Goal: Navigation & Orientation: Find specific page/section

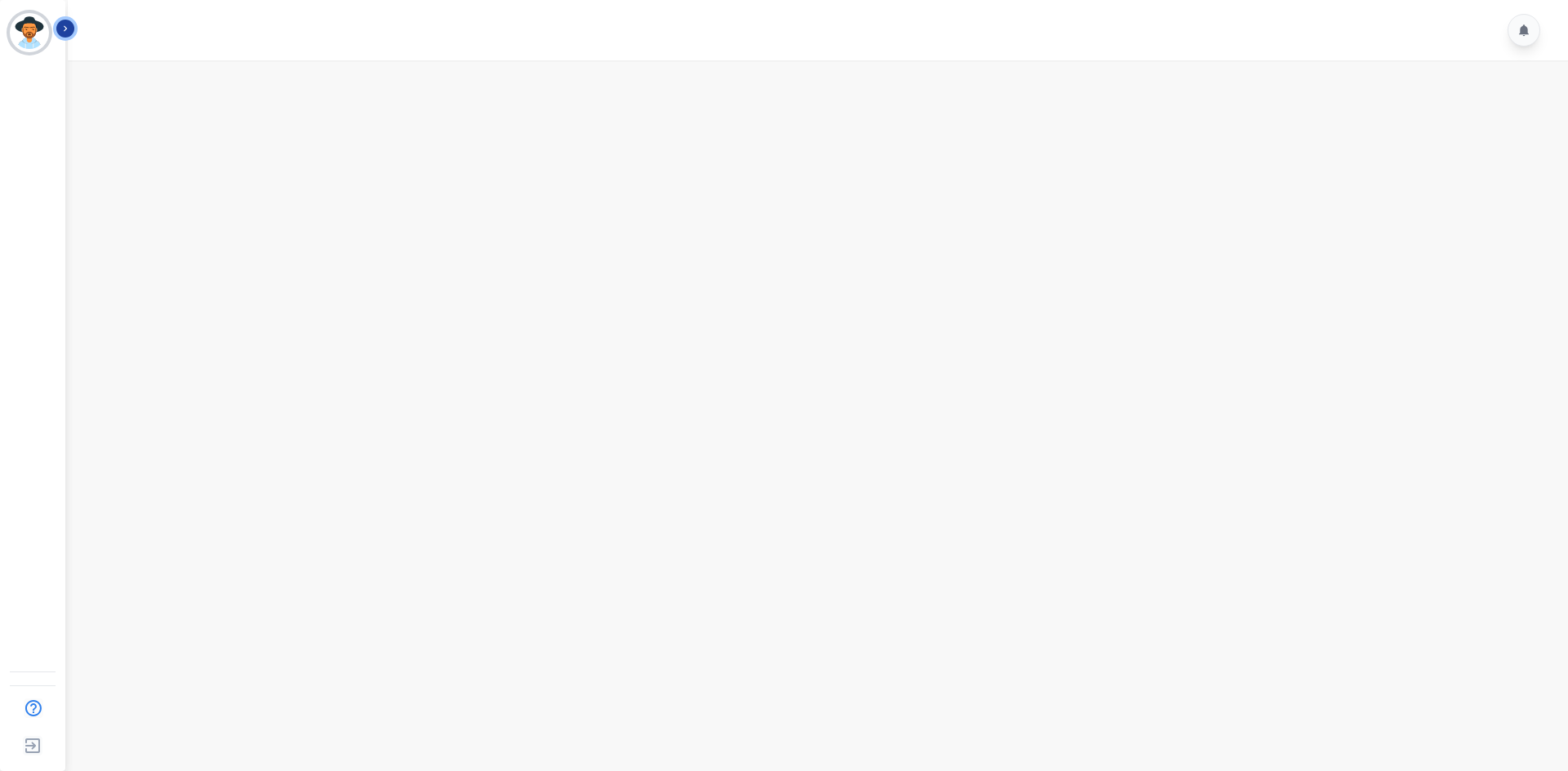
click at [71, 26] on button "Icon description" at bounding box center [65, 29] width 18 height 18
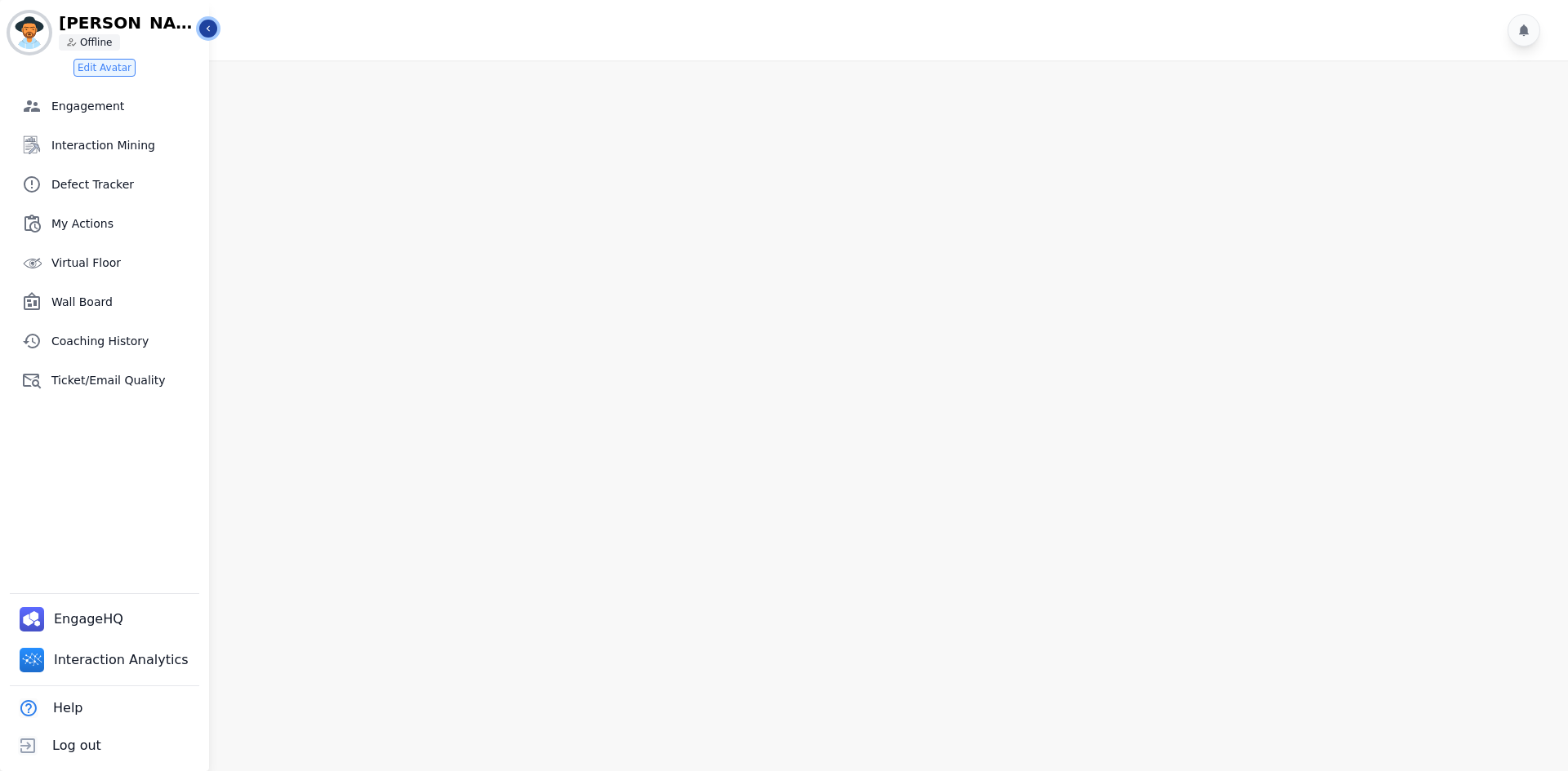
click at [210, 31] on icon "Sidebar" at bounding box center [209, 29] width 12 height 12
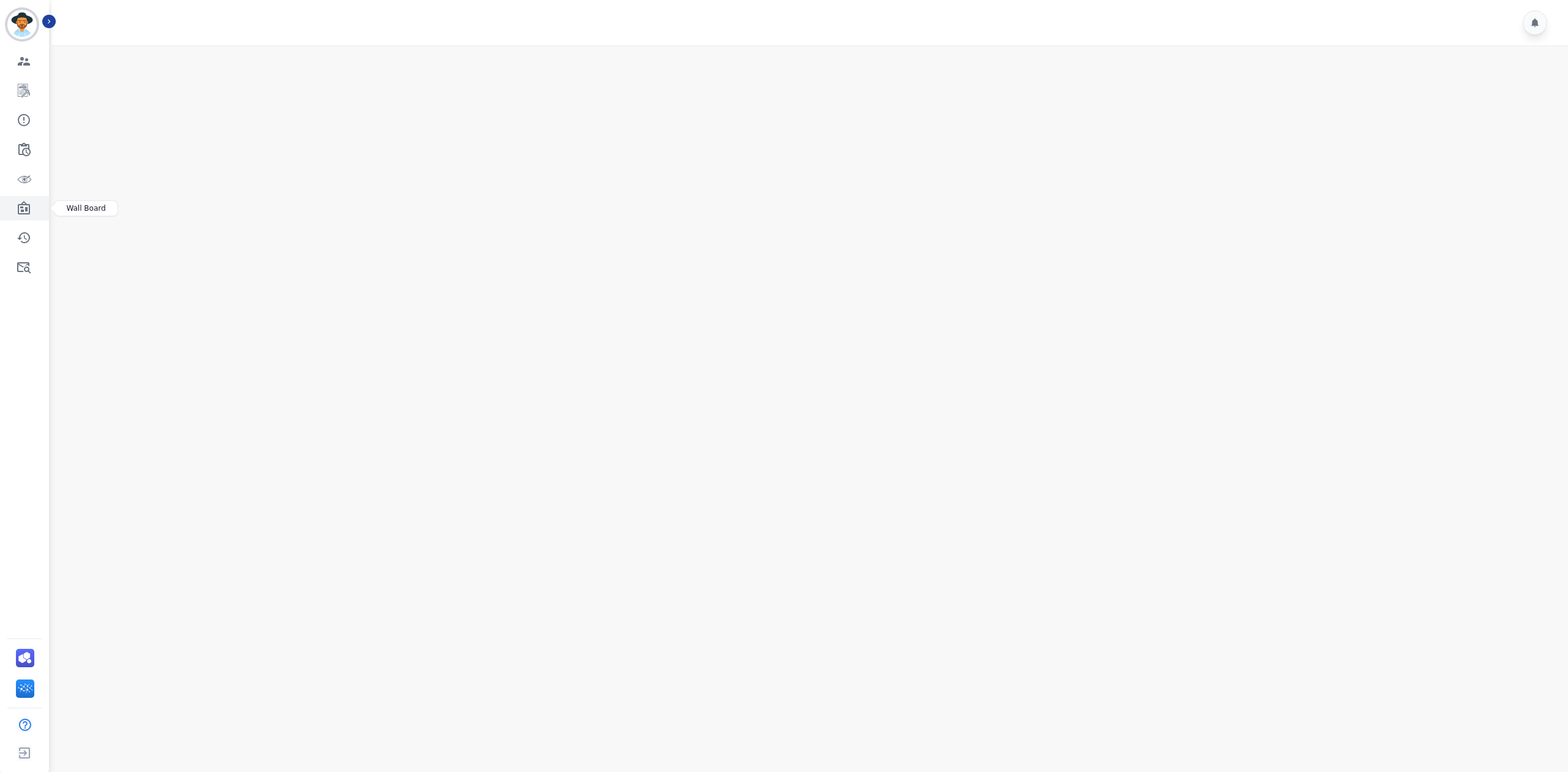
click at [30, 205] on icon "Sidebar" at bounding box center [24, 208] width 13 height 13
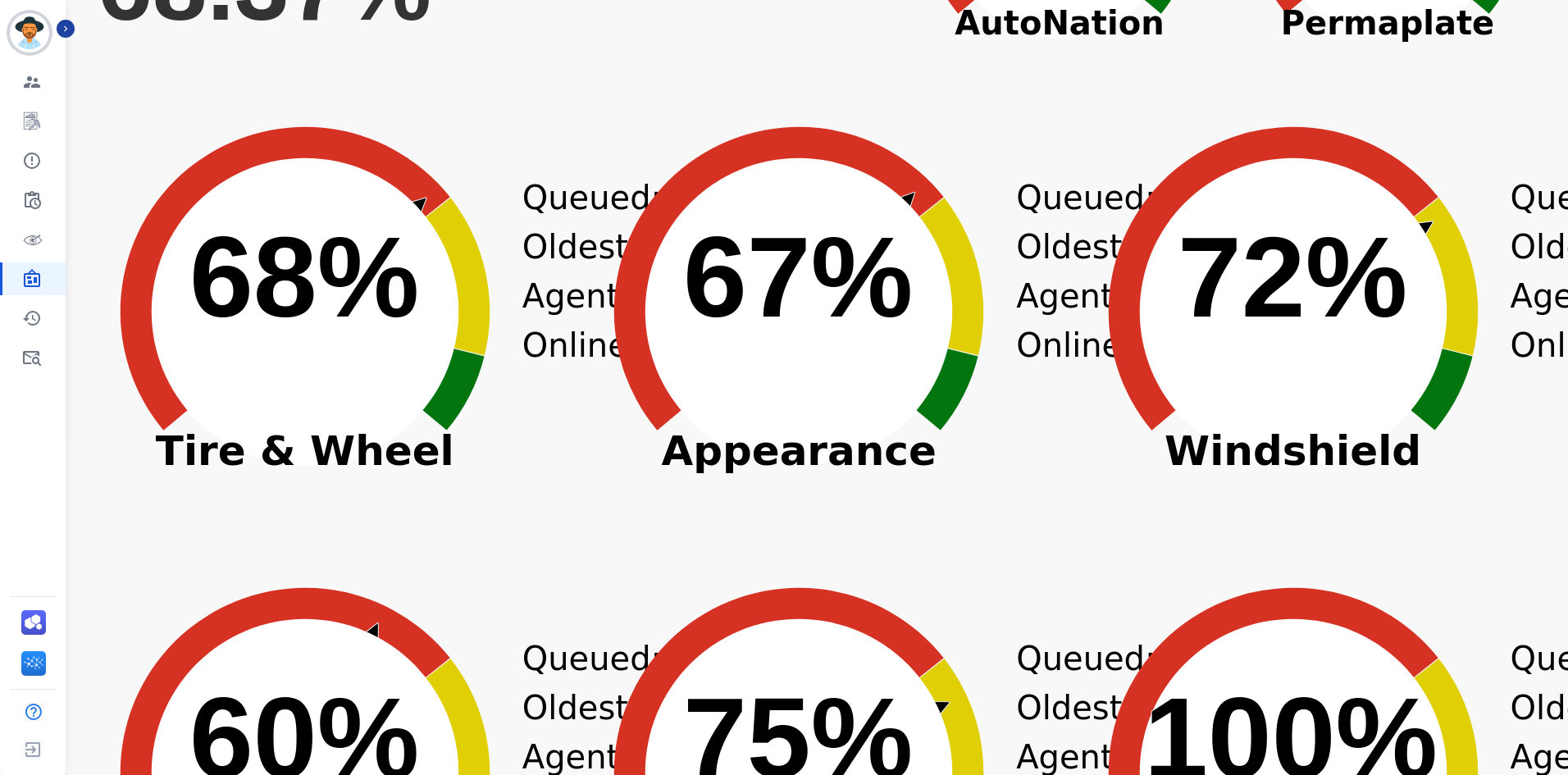
scroll to position [492, 0]
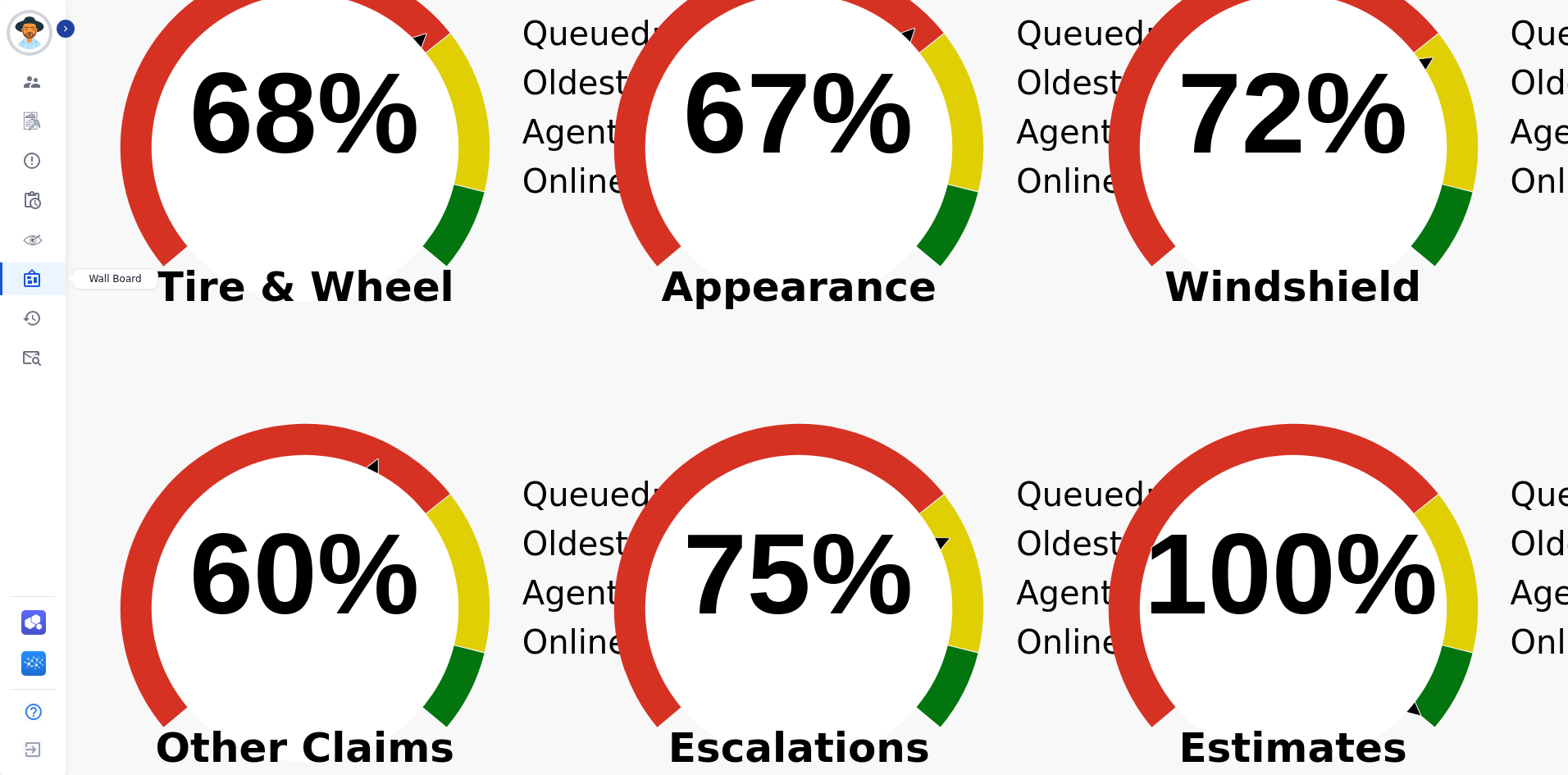
click at [40, 278] on icon "Sidebar" at bounding box center [32, 278] width 17 height 18
click at [32, 246] on icon "Sidebar" at bounding box center [32, 239] width 20 height 20
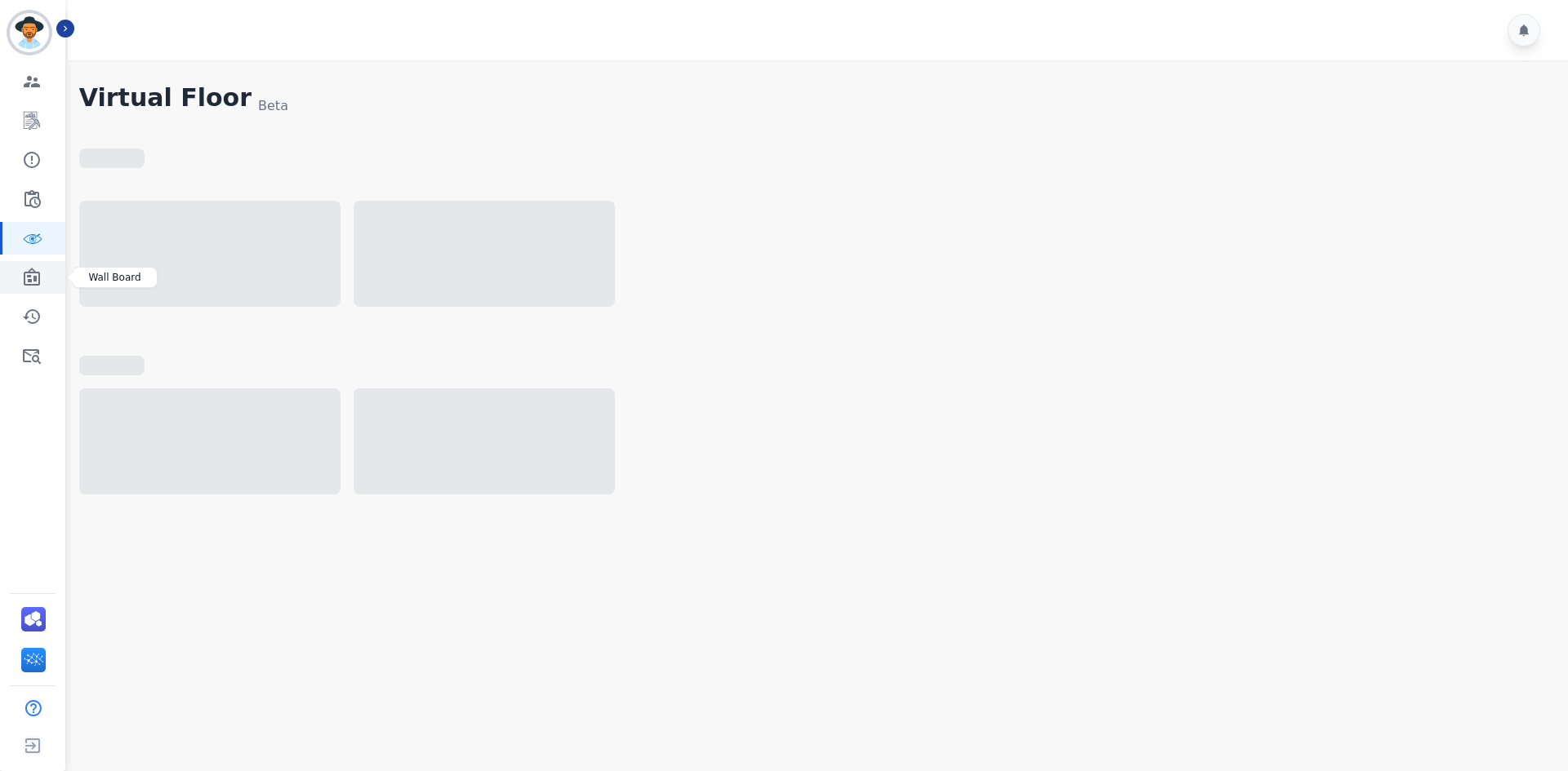
click at [32, 278] on icon "Sidebar" at bounding box center [32, 278] width 20 height 20
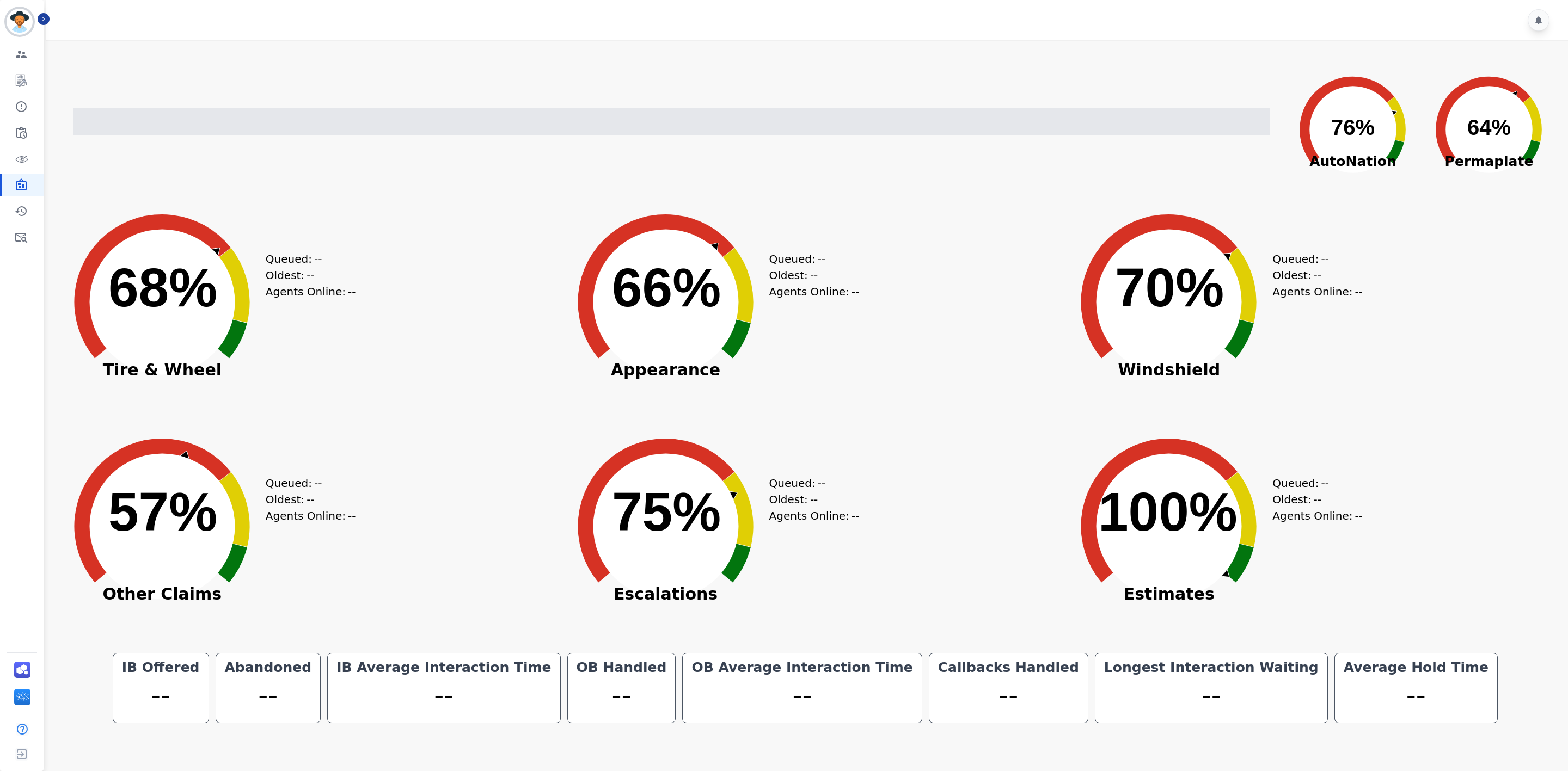
click at [636, 318] on text "66% ​ 66%" at bounding box center [666, 287] width 109 height 61
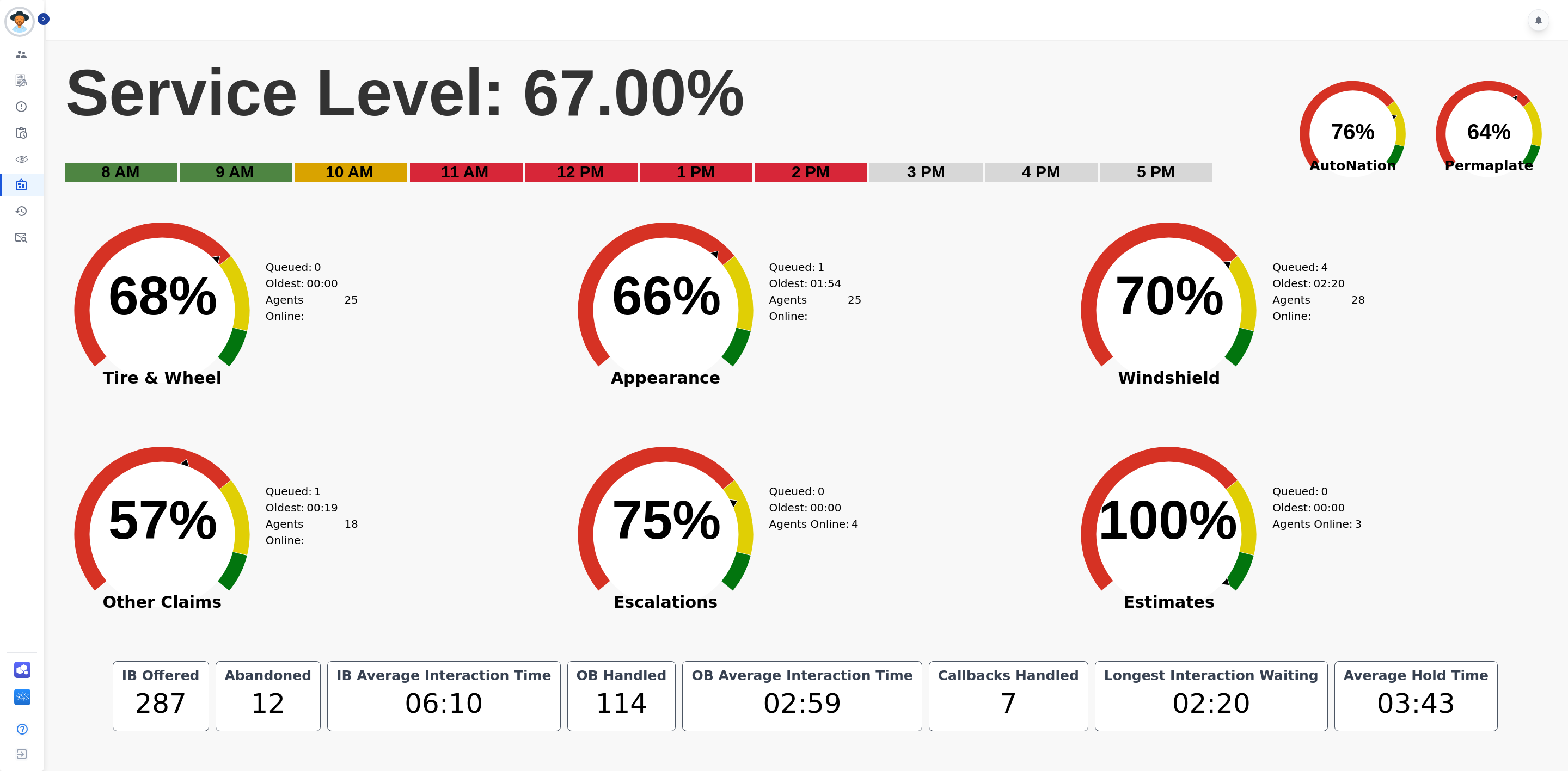
click at [894, 98] on rect "Service Level: 67.00%" at bounding box center [671, 125] width 1215 height 144
click at [202, 307] on text "68% ​ 68%" at bounding box center [162, 295] width 109 height 61
click at [230, 260] on icon at bounding box center [234, 293] width 32 height 74
drag, startPoint x: 230, startPoint y: 261, endPoint x: 235, endPoint y: 288, distance: 27.5
click at [231, 264] on icon at bounding box center [234, 293] width 32 height 74
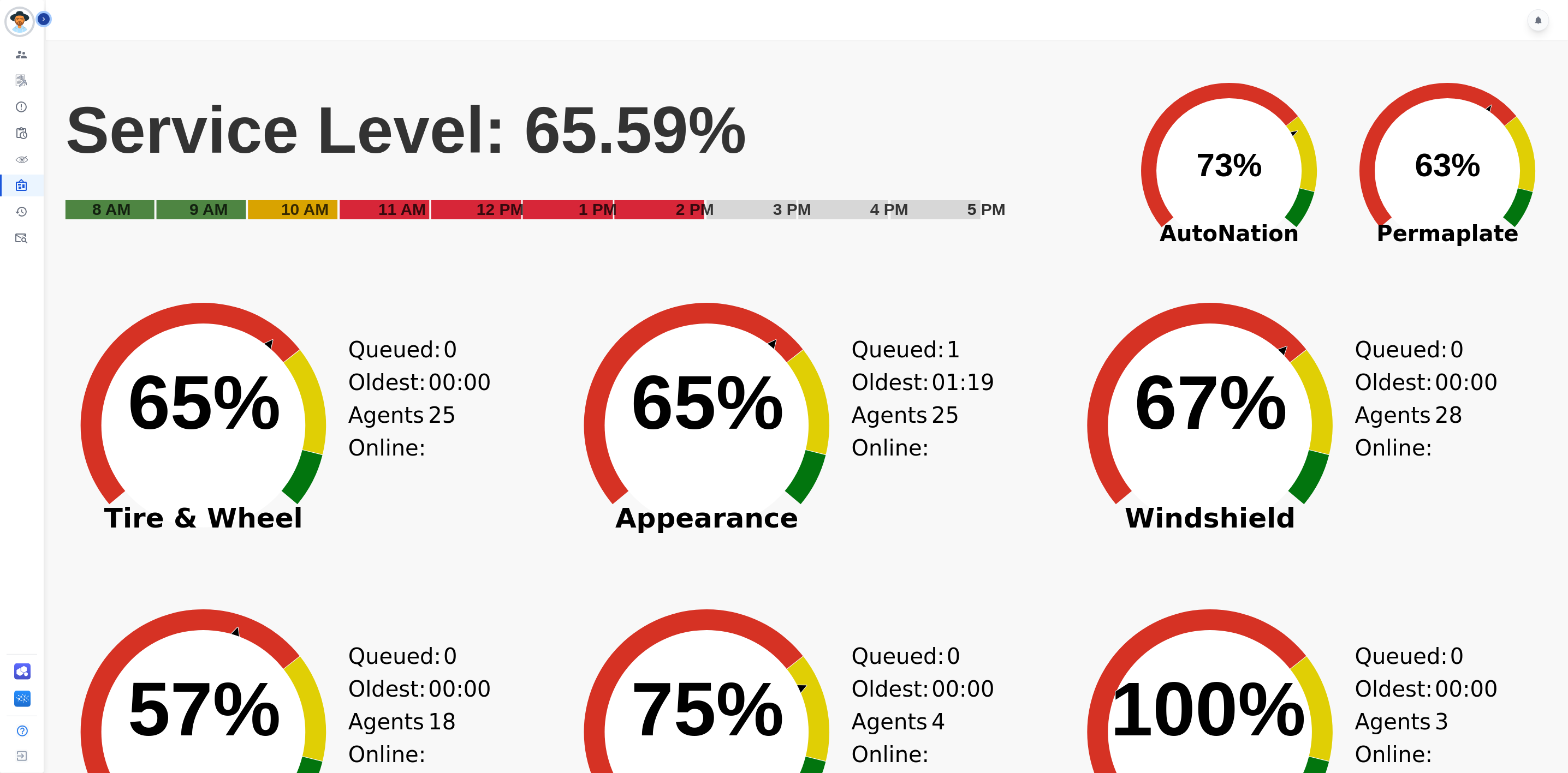
click at [46, 20] on icon "Sidebar" at bounding box center [44, 19] width 8 height 8
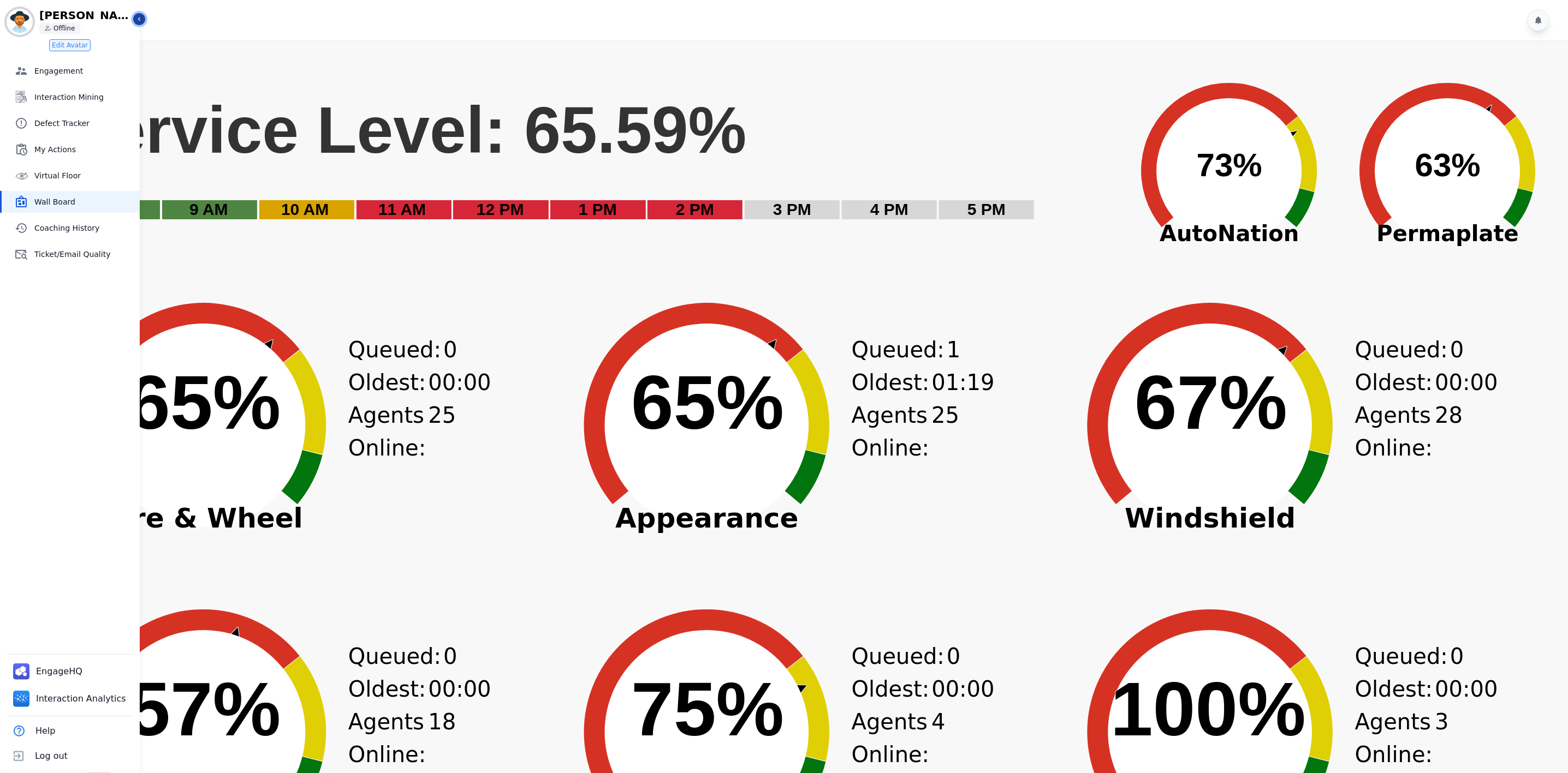
click at [136, 18] on icon "Sidebar" at bounding box center [139, 19] width 8 height 8
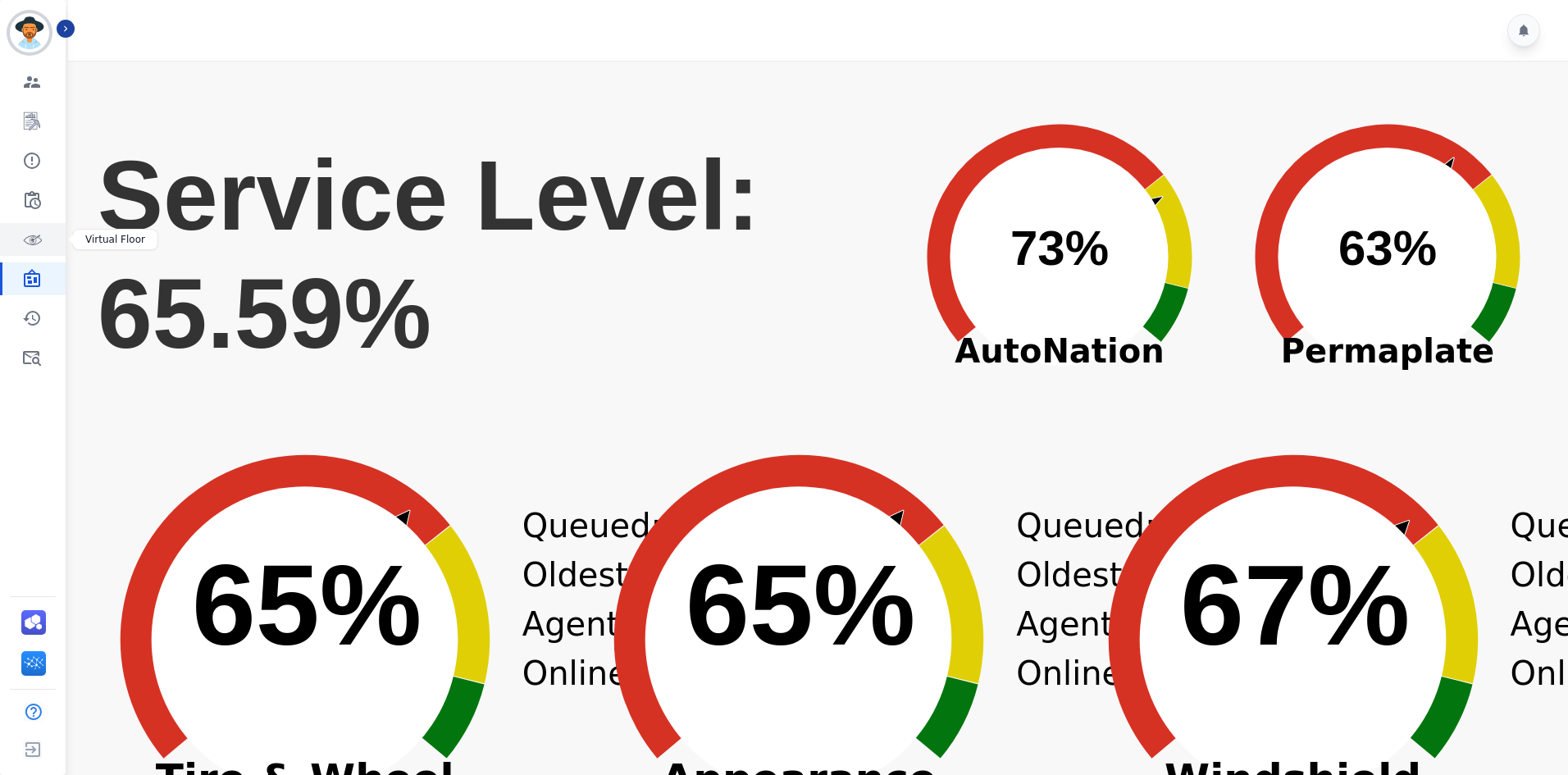
click at [33, 230] on icon "Sidebar" at bounding box center [32, 239] width 20 height 20
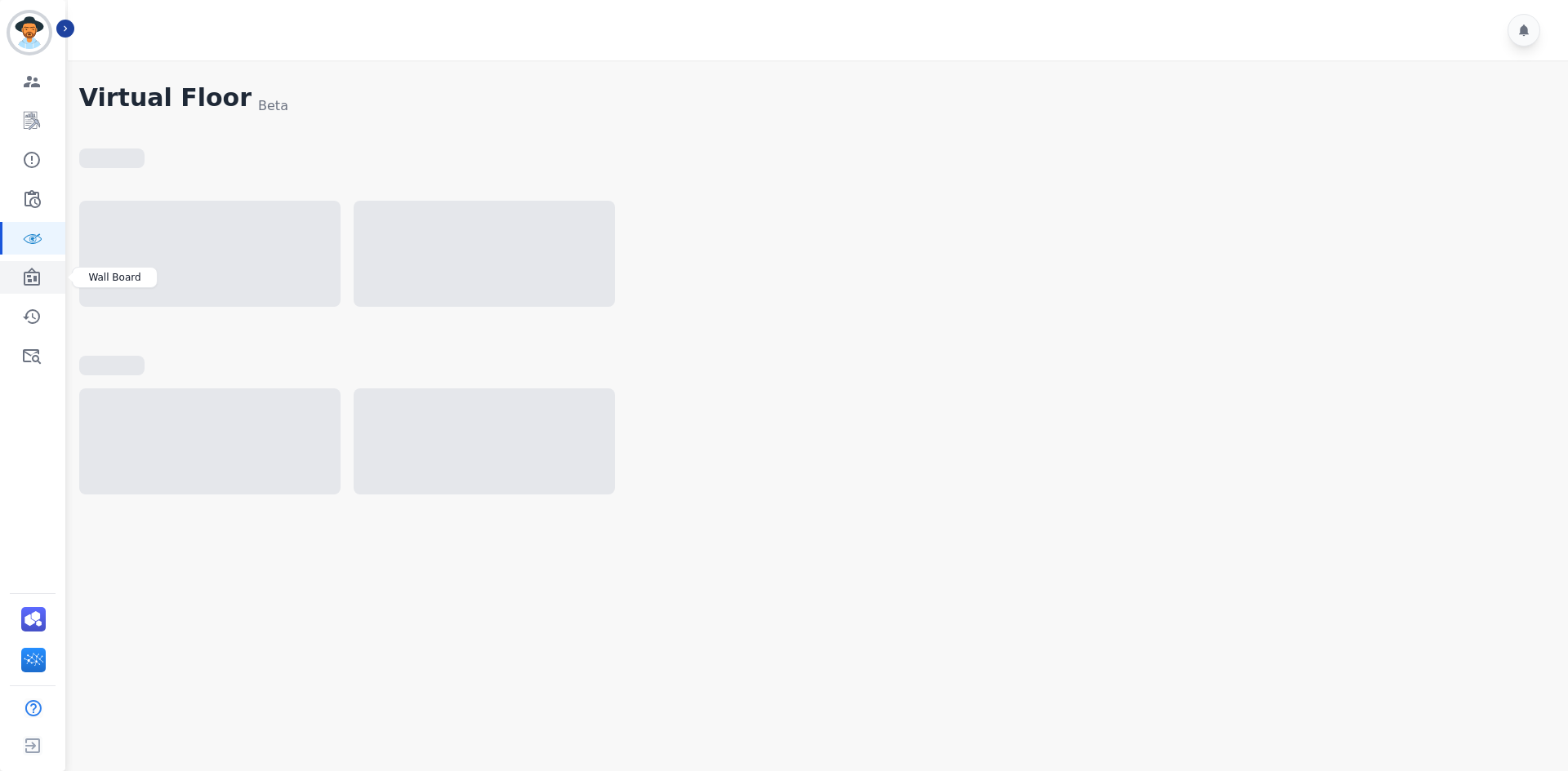
click at [36, 277] on icon "Sidebar" at bounding box center [32, 277] width 17 height 18
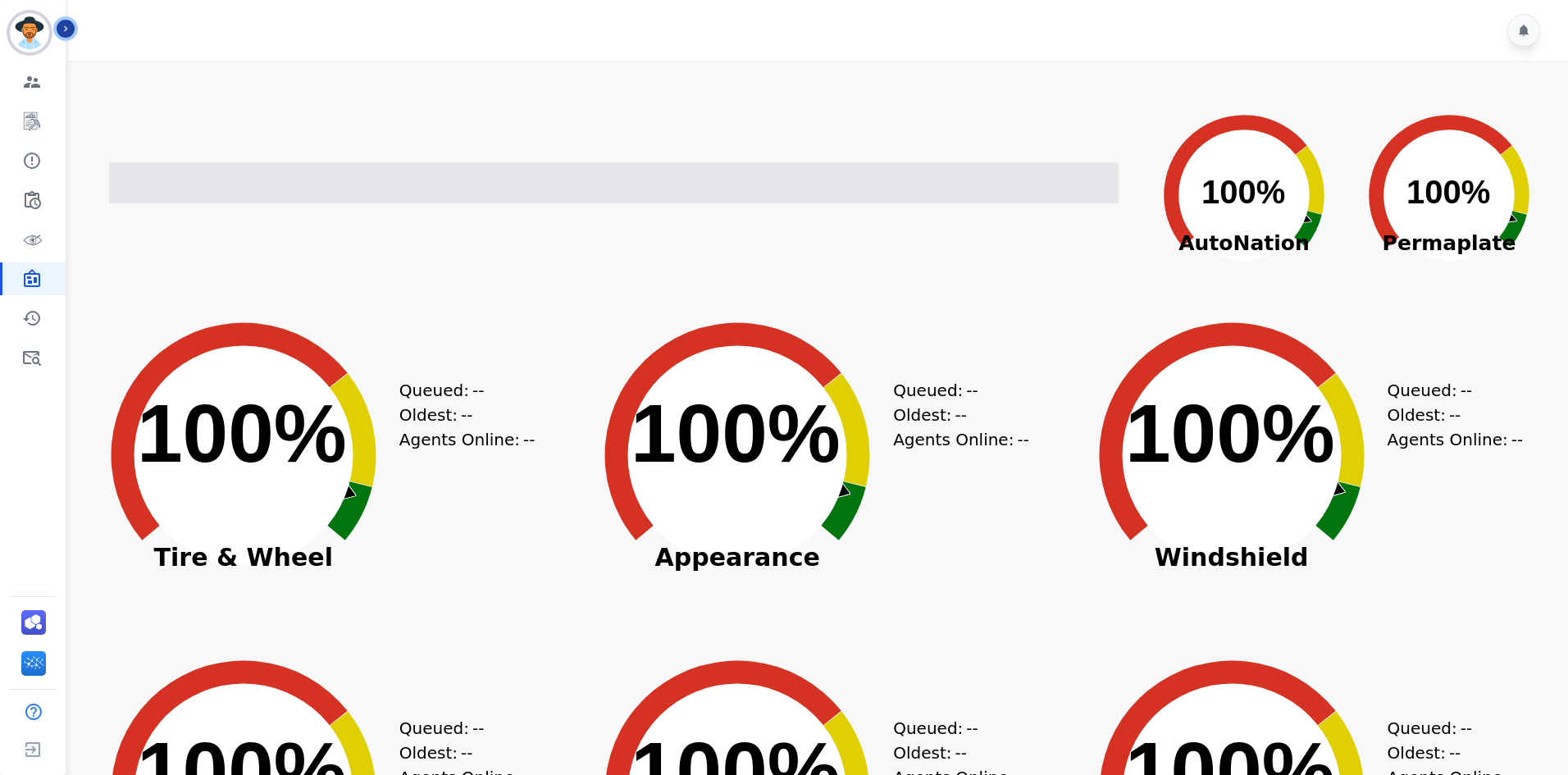
click at [72, 32] on button "Icon description" at bounding box center [66, 29] width 18 height 18
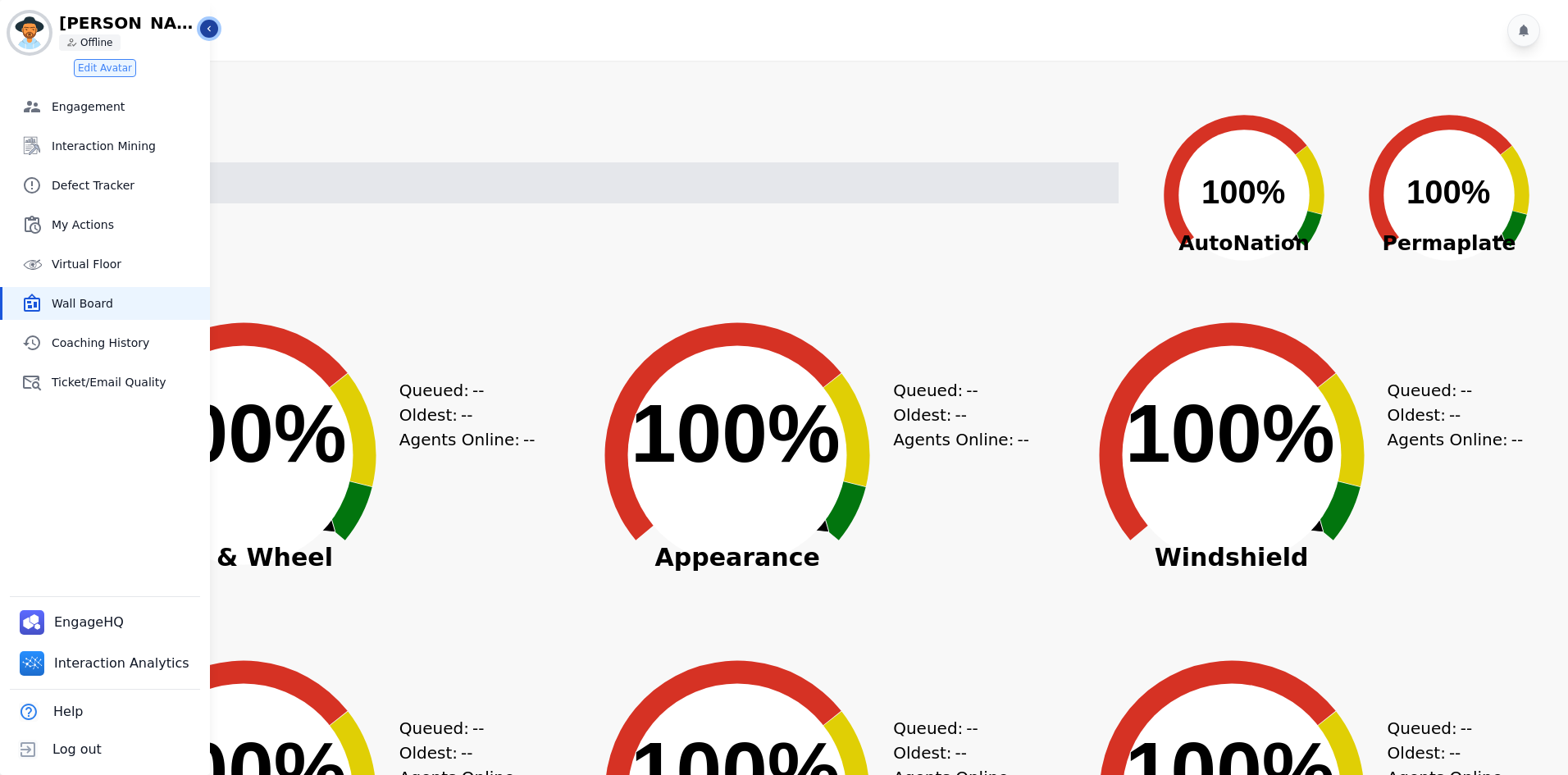
click at [210, 35] on button "Icon description" at bounding box center [210, 29] width 18 height 18
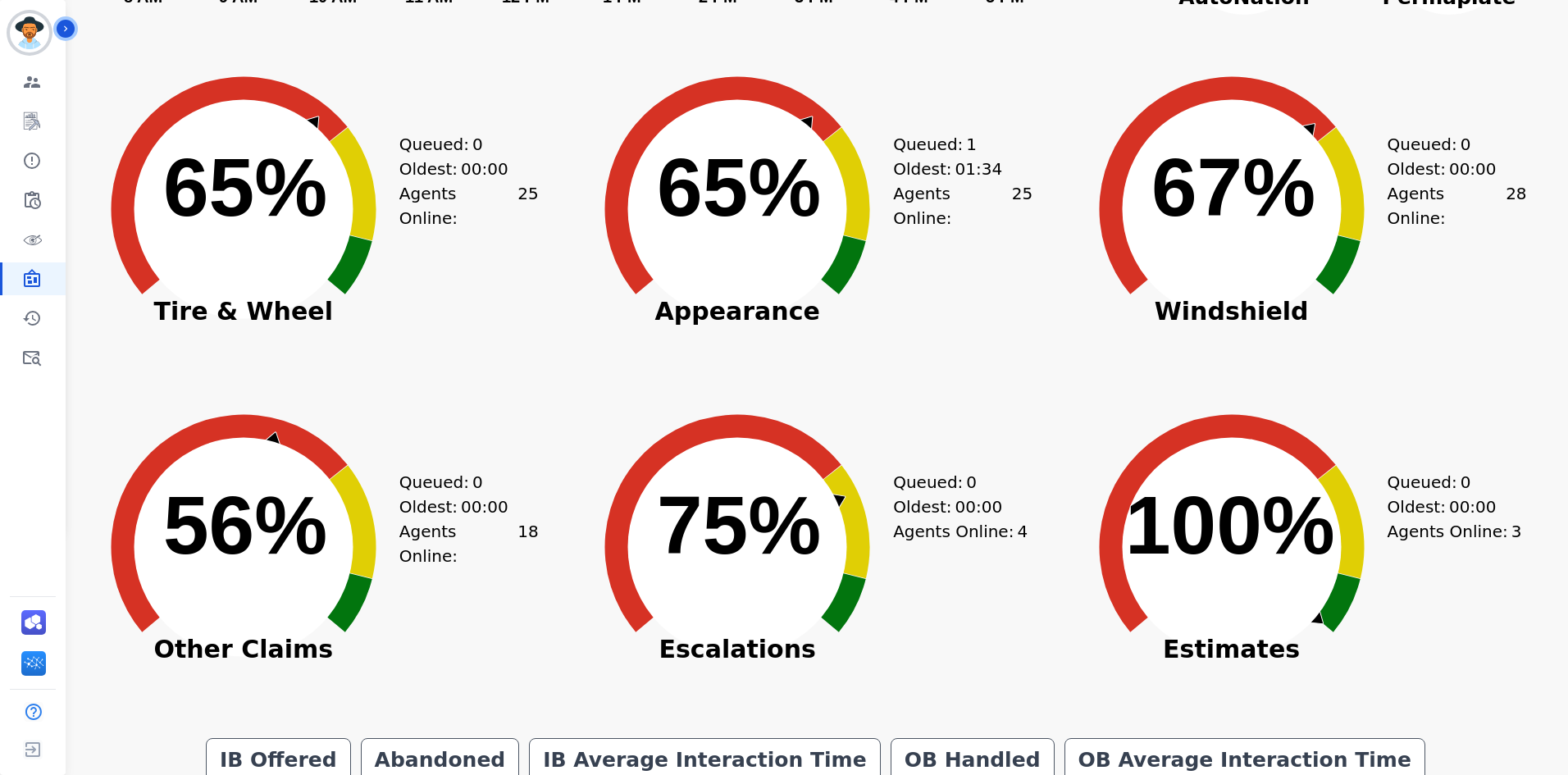
scroll to position [82, 0]
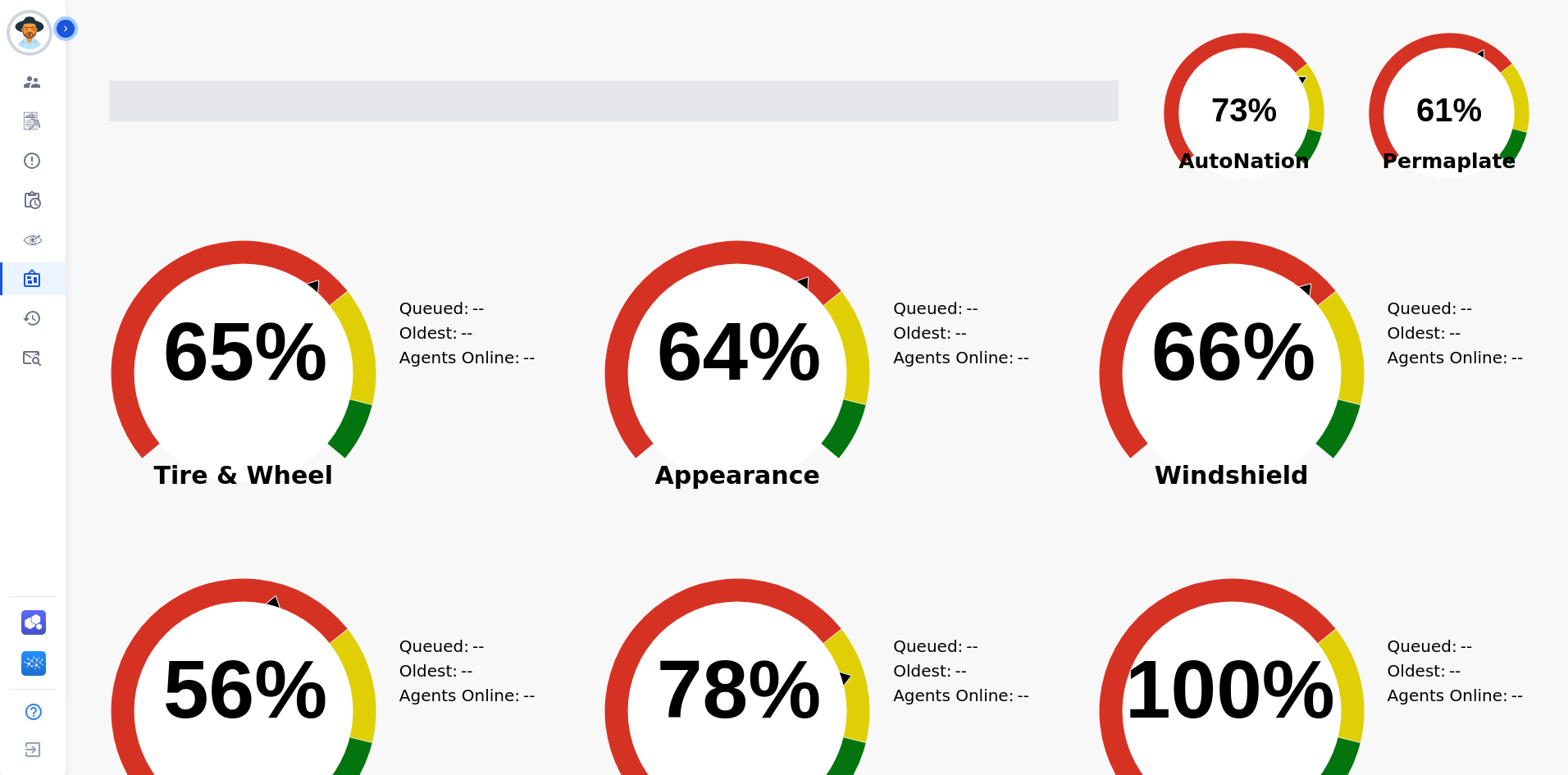
click at [249, 397] on text "65% ​ 65%" at bounding box center [244, 351] width 164 height 91
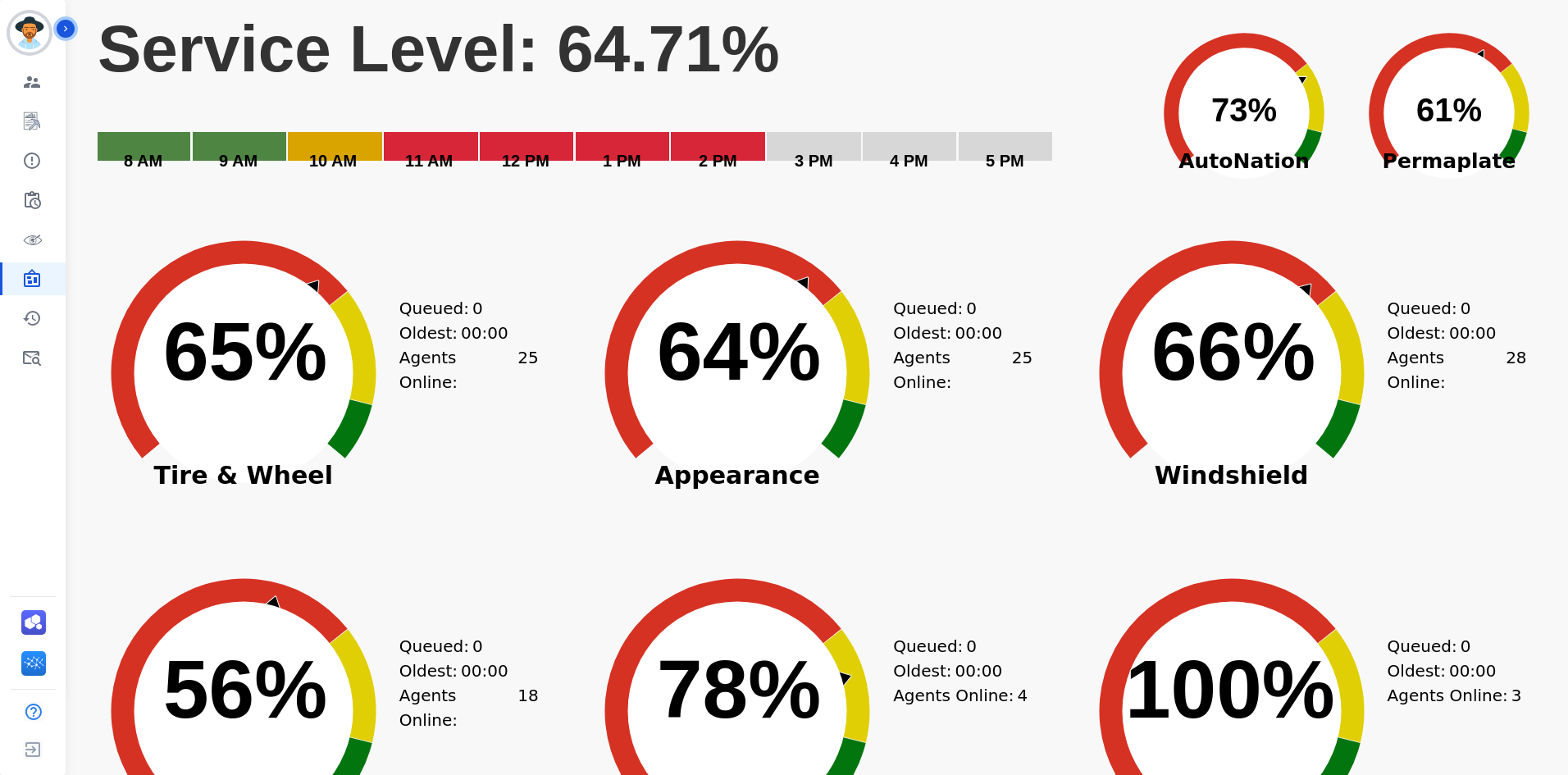
click at [957, 63] on rect "Service Level: 64.71%" at bounding box center [614, 101] width 1036 height 185
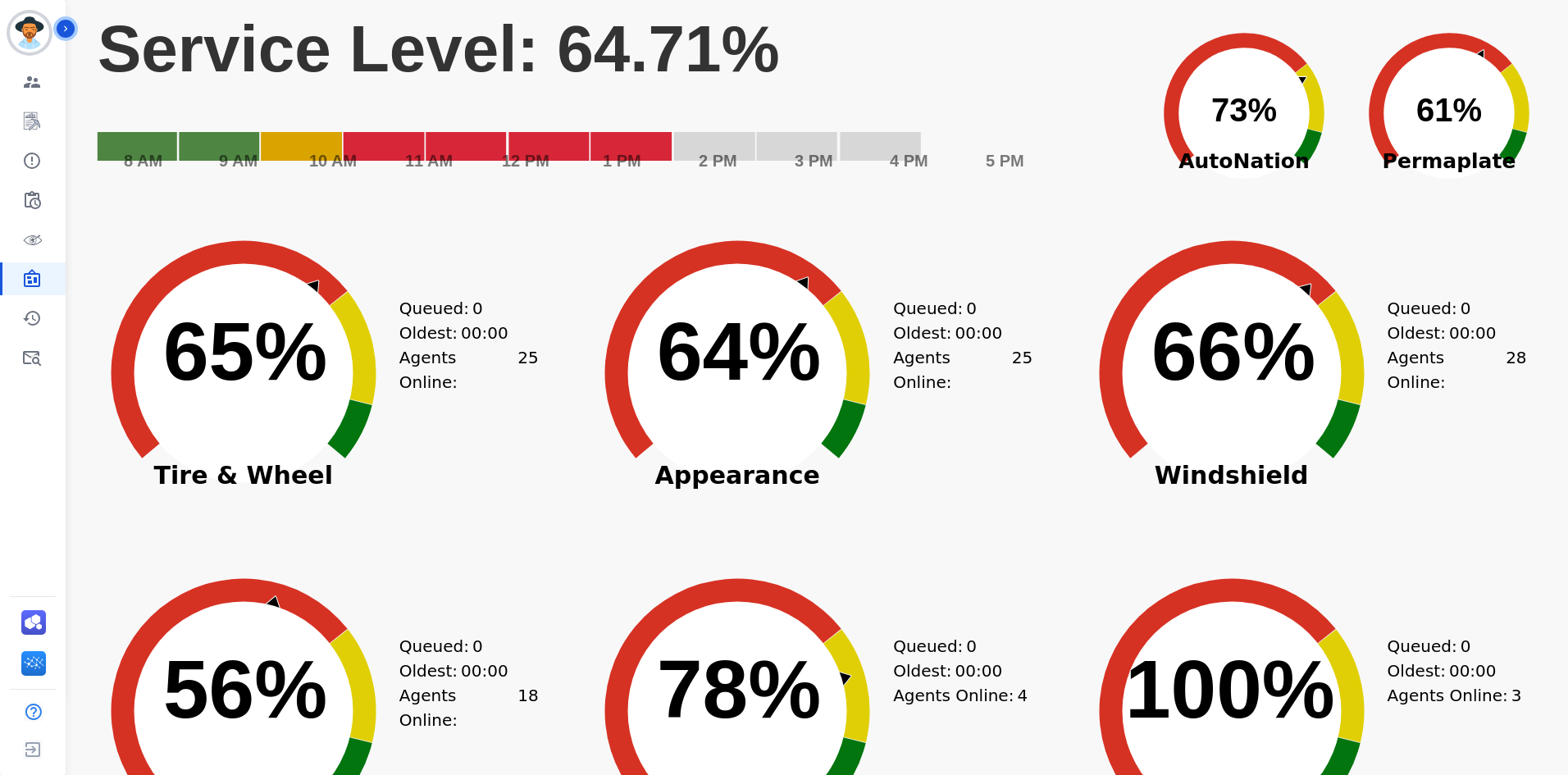
scroll to position [164, 0]
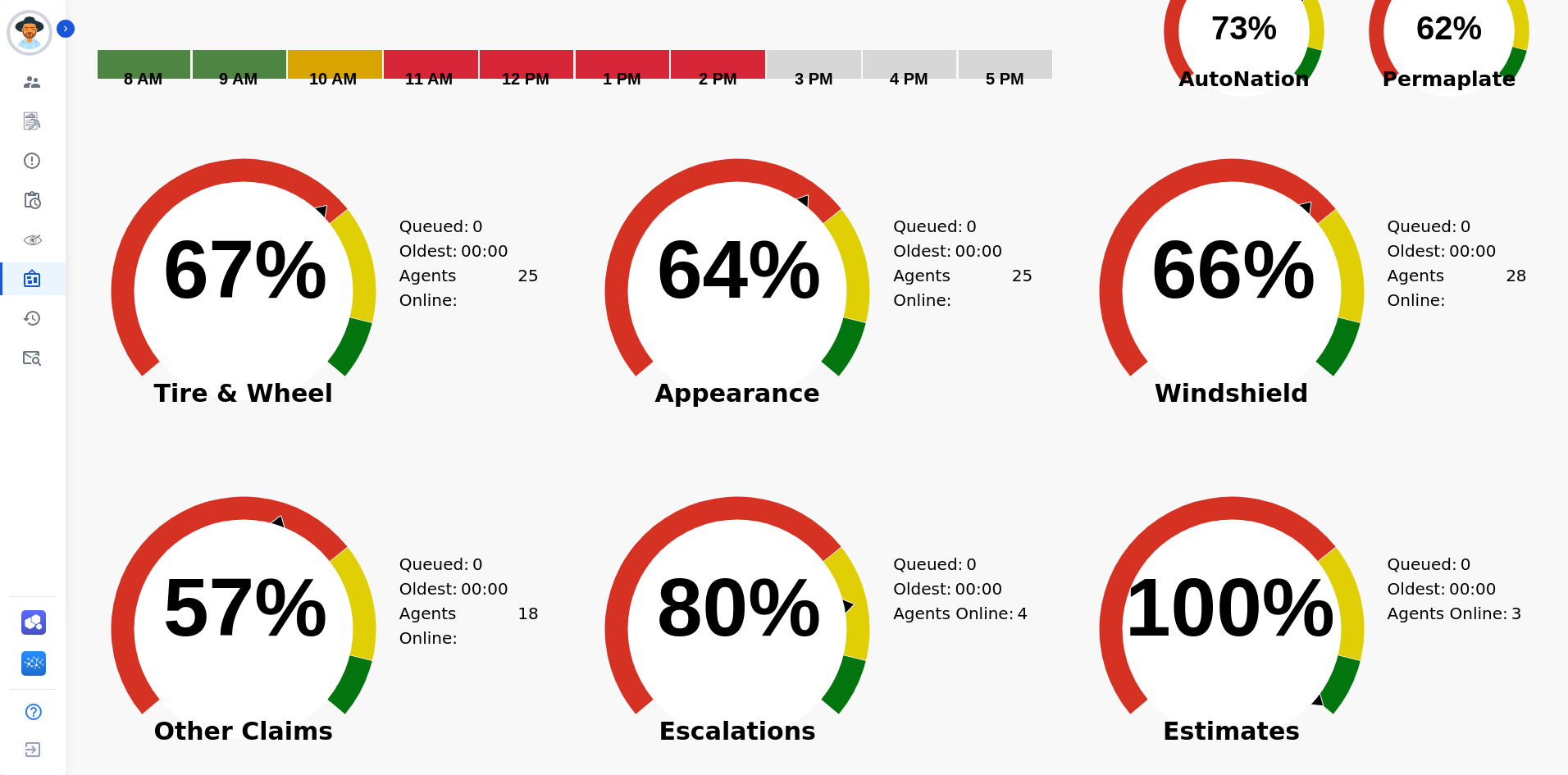
click at [1543, 154] on div "Created with Highcharts 10.3.3 66% ​ 66% Windshield Queued: 0 Oldest: 00:00 Age…" at bounding box center [1309, 318] width 484 height 328
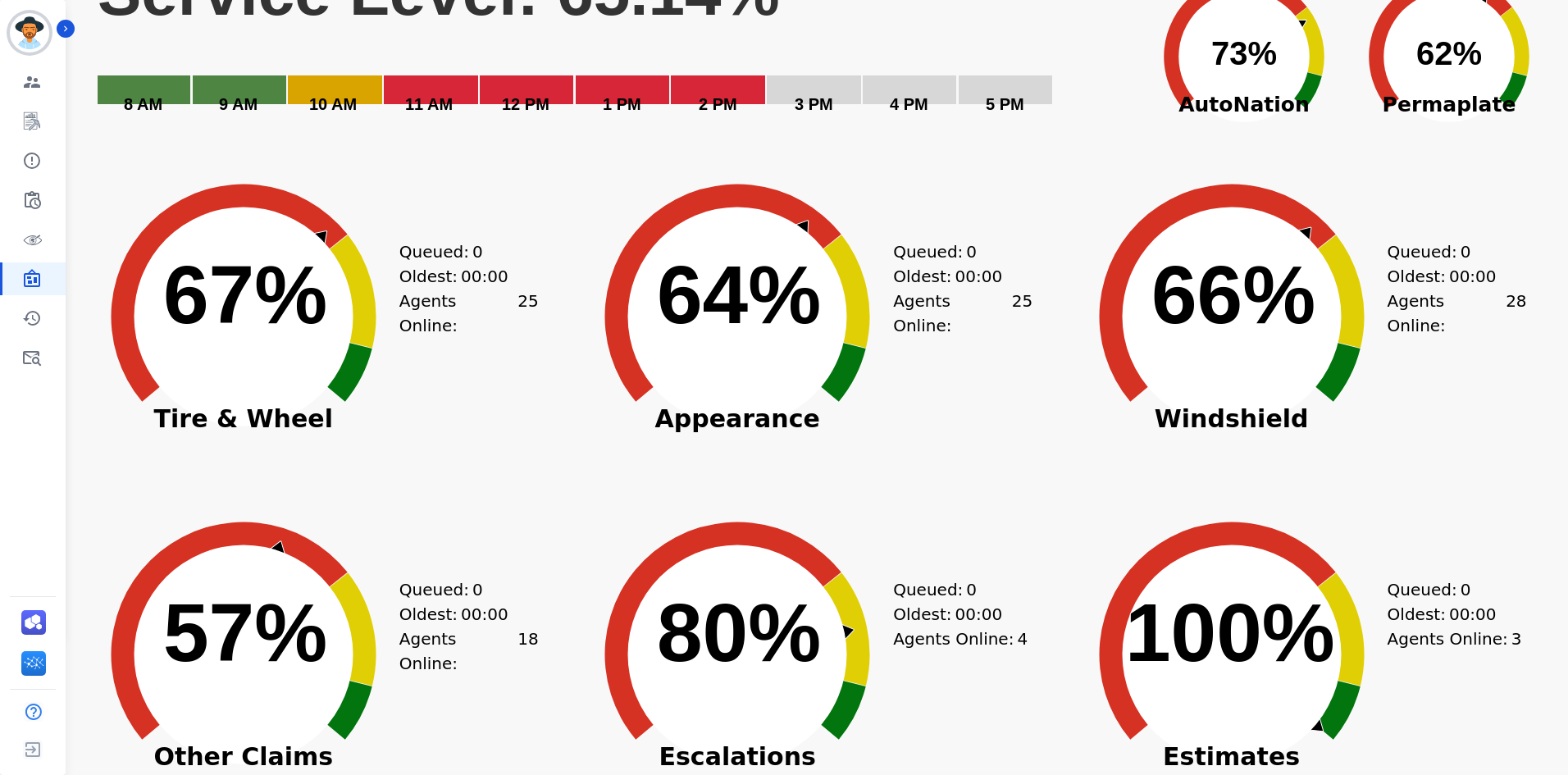
scroll to position [57, 0]
